Goal: Use online tool/utility

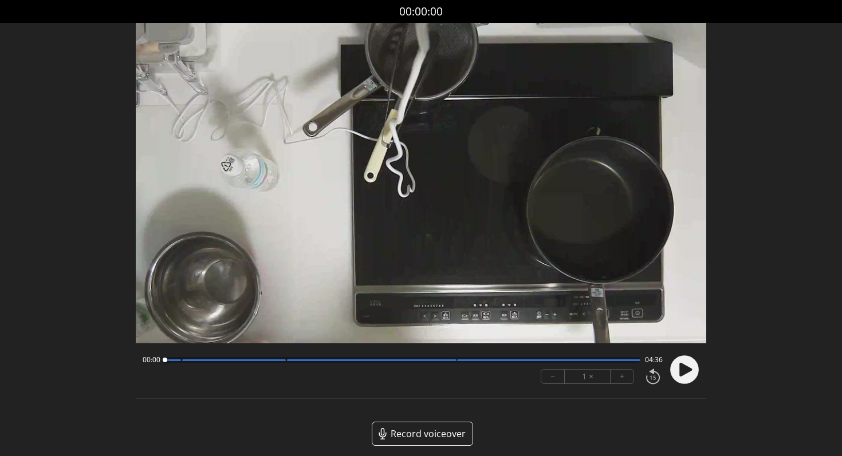
click at [688, 369] on icon at bounding box center [685, 370] width 13 height 14
click at [596, 379] on div "1 ×" at bounding box center [588, 377] width 46 height 14
click at [628, 379] on button "+" at bounding box center [621, 377] width 23 height 14
click at [625, 379] on button "+" at bounding box center [621, 377] width 23 height 14
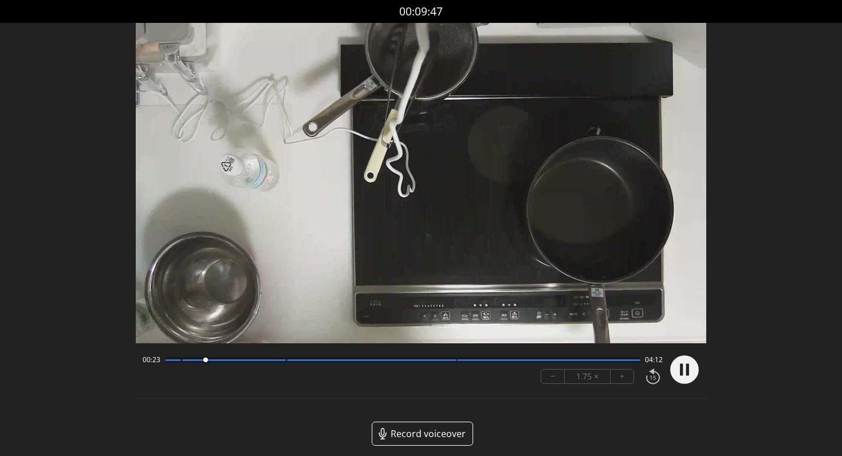
click at [621, 378] on button "+" at bounding box center [621, 377] width 23 height 14
drag, startPoint x: 241, startPoint y: 359, endPoint x: 272, endPoint y: 363, distance: 31.2
click at [272, 363] on div at bounding box center [272, 360] width 15 height 15
drag, startPoint x: 279, startPoint y: 363, endPoint x: 320, endPoint y: 369, distance: 40.6
click at [320, 369] on div "01:30 03:06 − 2 × +" at bounding box center [400, 369] width 525 height 39
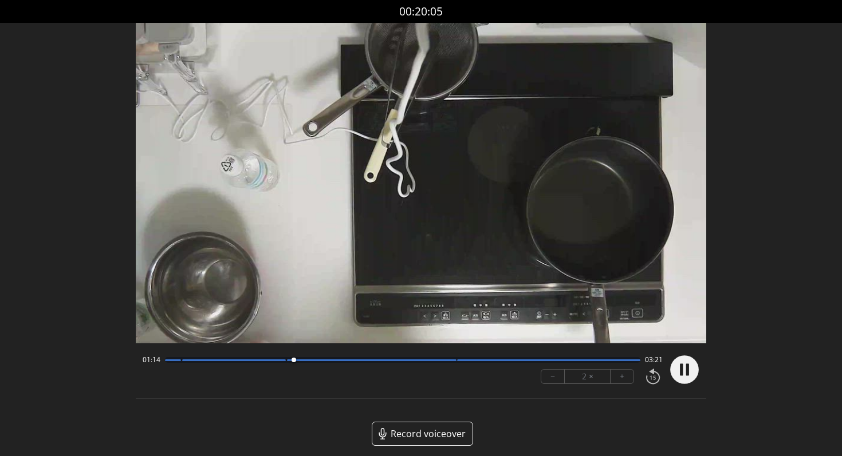
drag, startPoint x: 326, startPoint y: 363, endPoint x: 293, endPoint y: 362, distance: 33.2
click at [293, 362] on div at bounding box center [293, 360] width 15 height 15
drag, startPoint x: 299, startPoint y: 361, endPoint x: 274, endPoint y: 361, distance: 25.2
click at [274, 361] on div at bounding box center [273, 360] width 15 height 15
drag, startPoint x: 297, startPoint y: 359, endPoint x: 356, endPoint y: 368, distance: 59.6
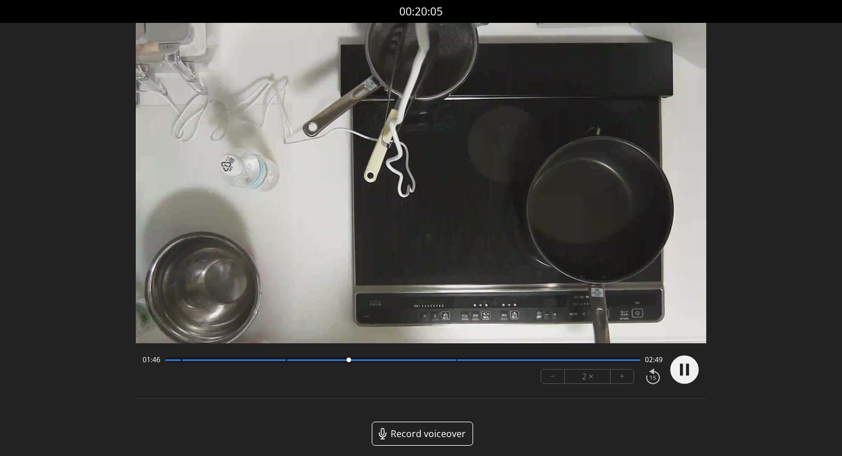
click at [355, 368] on div at bounding box center [348, 360] width 15 height 15
drag, startPoint x: 361, startPoint y: 360, endPoint x: 462, endPoint y: 371, distance: 101.4
click at [462, 371] on div "02:52 01:43 − 2 × +" at bounding box center [400, 369] width 525 height 39
click at [687, 376] on icon at bounding box center [687, 370] width 3 height 12
click at [65, 48] on div "Discard Recording? You will not be able to recover this once discarded. Cancel …" at bounding box center [421, 255] width 842 height 511
